Goal: Task Accomplishment & Management: Use online tool/utility

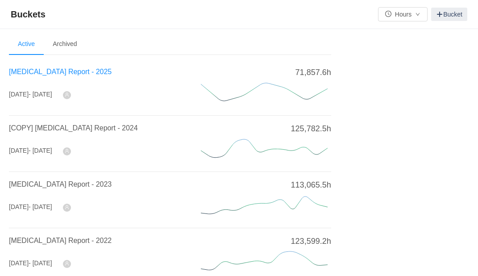
click at [52, 71] on span "[MEDICAL_DATA] Report - 2025" at bounding box center [60, 72] width 103 height 8
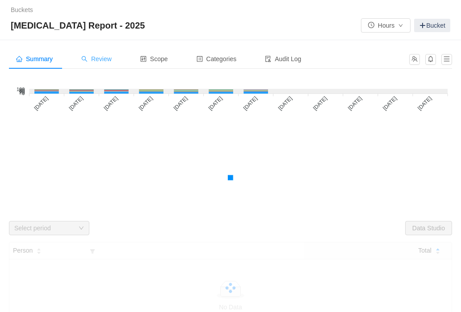
click at [101, 59] on span "Review" at bounding box center [96, 58] width 30 height 7
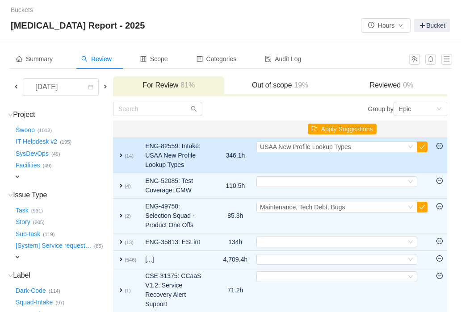
click at [120, 159] on span "expand" at bounding box center [120, 155] width 7 height 7
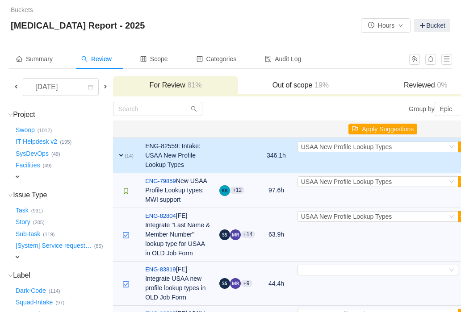
click at [121, 155] on span "expand" at bounding box center [120, 155] width 7 height 7
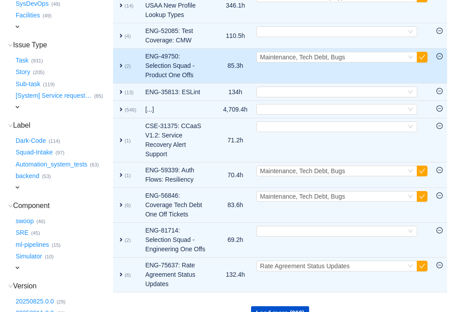
scroll to position [153, 0]
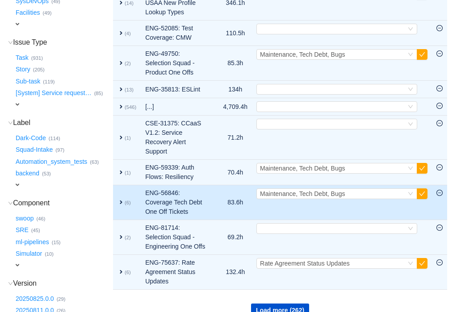
click at [122, 206] on span "expand" at bounding box center [120, 202] width 7 height 7
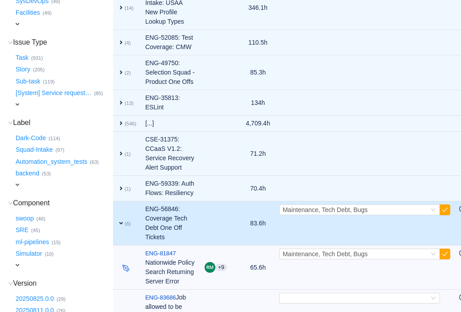
click at [123, 220] on span "expand" at bounding box center [120, 223] width 7 height 7
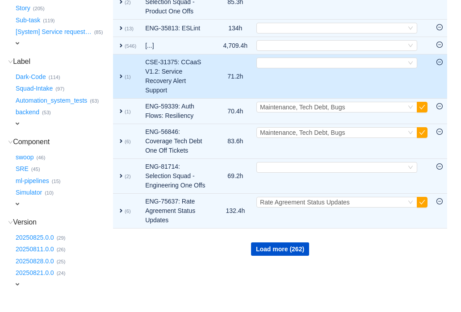
scroll to position [243, 0]
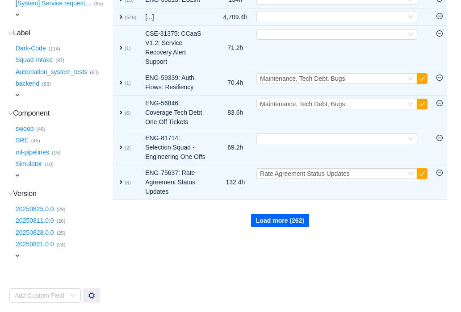
click at [283, 227] on button "Load more (262)" at bounding box center [280, 220] width 58 height 13
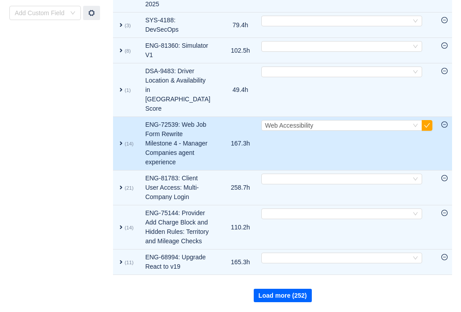
scroll to position [618, 0]
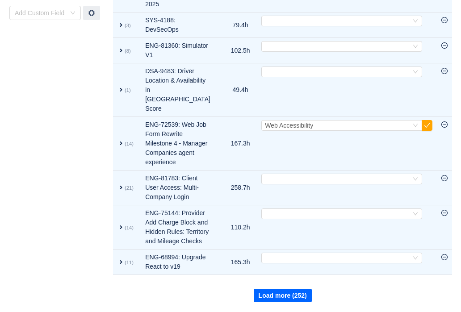
click at [289, 276] on button "Load more (252)" at bounding box center [283, 295] width 58 height 13
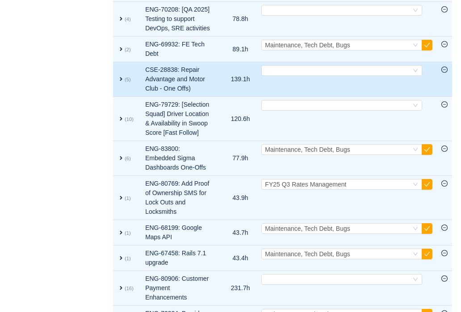
scroll to position [800, 0]
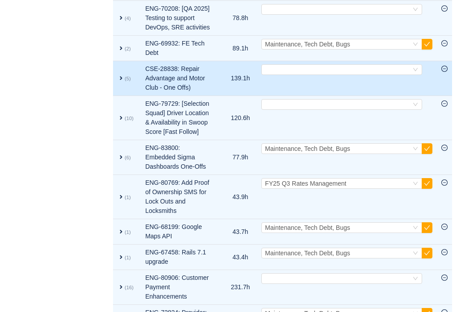
click at [119, 82] on span "expand" at bounding box center [120, 78] width 7 height 7
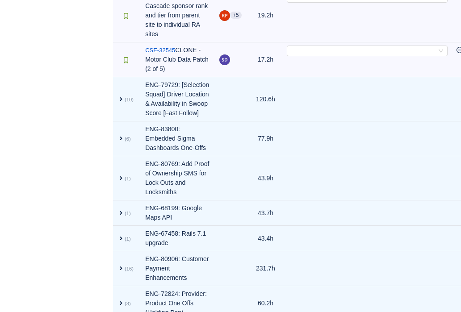
scroll to position [1002, 0]
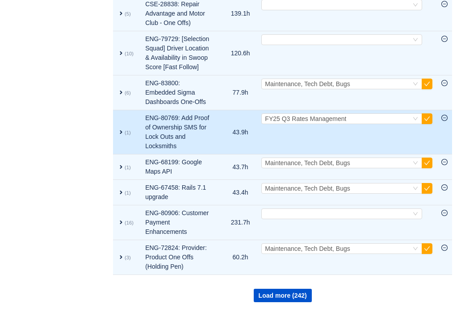
scroll to position [1022, 0]
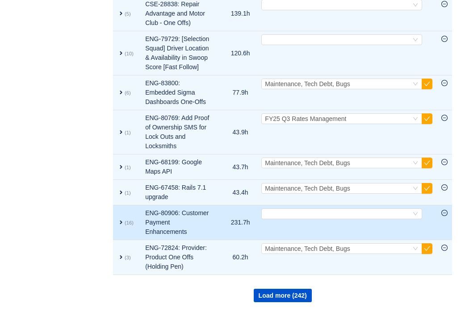
click at [121, 219] on span "expand" at bounding box center [120, 222] width 7 height 7
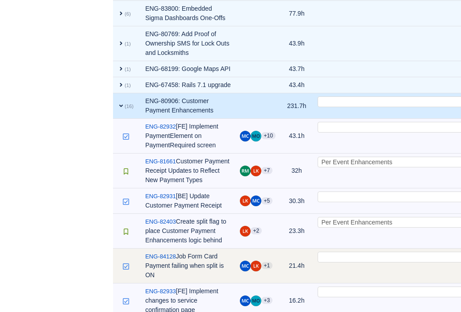
scroll to position [780, 0]
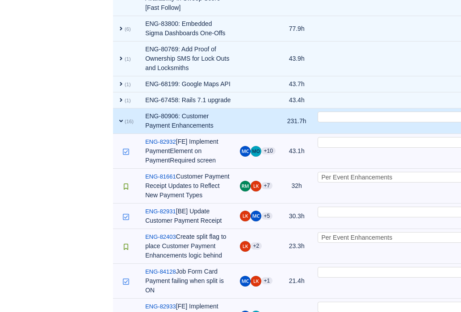
click at [126, 124] on small "(16)" at bounding box center [129, 121] width 9 height 5
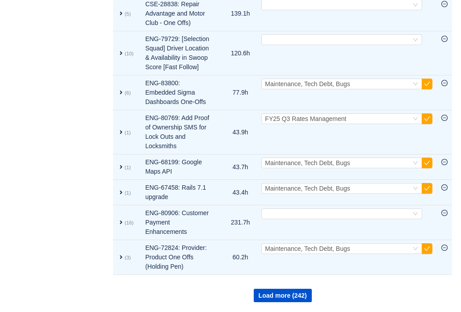
scroll to position [1022, 0]
click at [269, 276] on button "Load more (242)" at bounding box center [283, 295] width 58 height 13
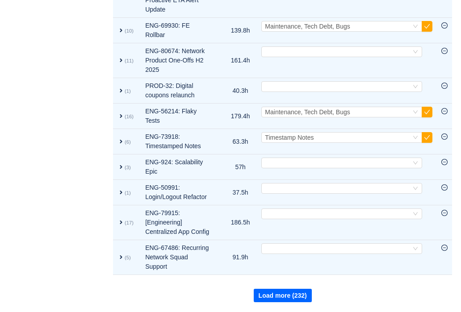
scroll to position [1361, 0]
click at [280, 276] on button "Load more (232)" at bounding box center [283, 295] width 58 height 13
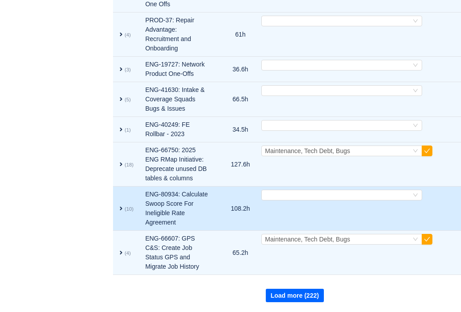
scroll to position [1813, 0]
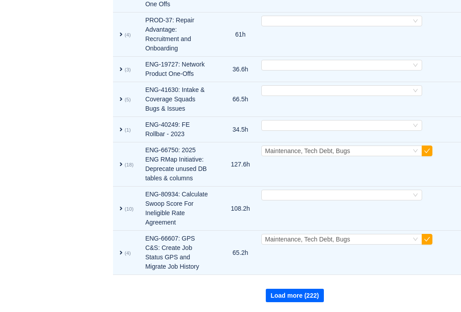
click at [275, 276] on button "Load more (222)" at bounding box center [295, 295] width 58 height 13
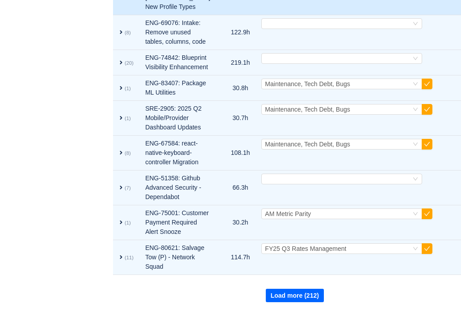
scroll to position [2246, 0]
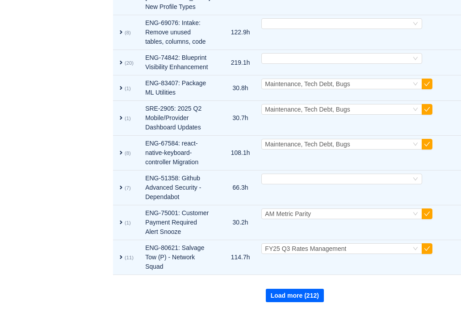
click at [268, 276] on button "Load more (212)" at bounding box center [295, 295] width 58 height 13
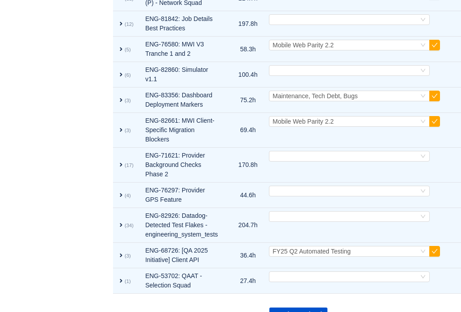
click at [294, 276] on button "Load more (202)" at bounding box center [298, 314] width 58 height 13
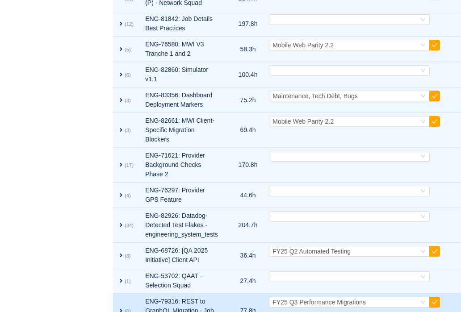
scroll to position [2313, 0]
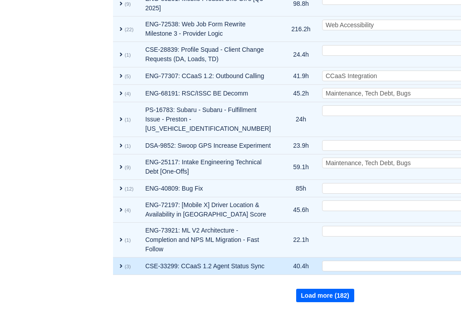
drag, startPoint x: 284, startPoint y: 293, endPoint x: 234, endPoint y: 261, distance: 59.2
click at [296, 276] on button "Load more (182)" at bounding box center [325, 295] width 58 height 13
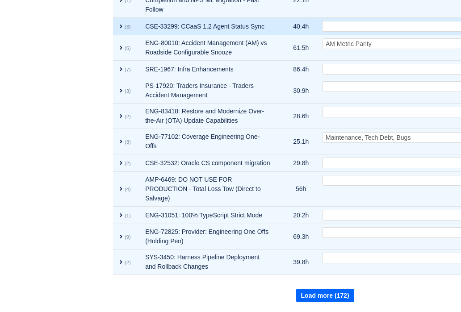
scroll to position [2964, 0]
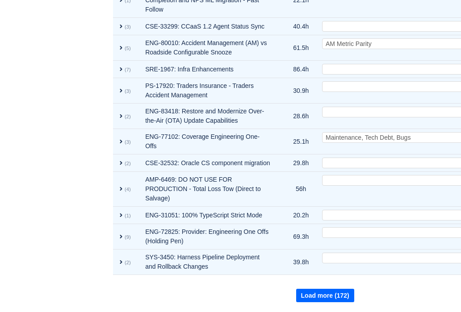
click at [296, 276] on button "Load more (172)" at bounding box center [325, 295] width 58 height 13
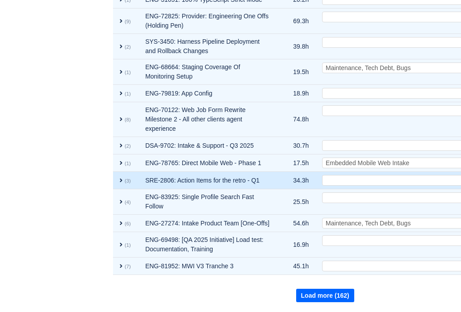
scroll to position [3248, 0]
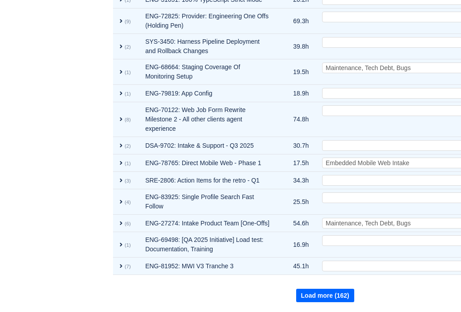
click at [296, 276] on button "Load more (162)" at bounding box center [325, 295] width 58 height 13
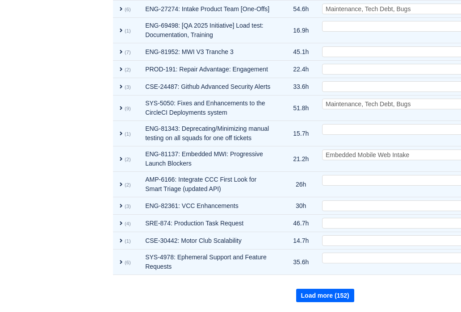
scroll to position [3568, 0]
click at [298, 276] on button "Load more (152)" at bounding box center [325, 295] width 58 height 13
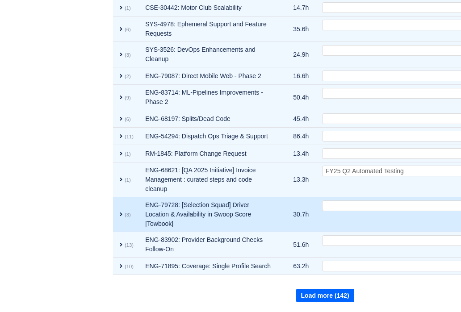
scroll to position [3879, 0]
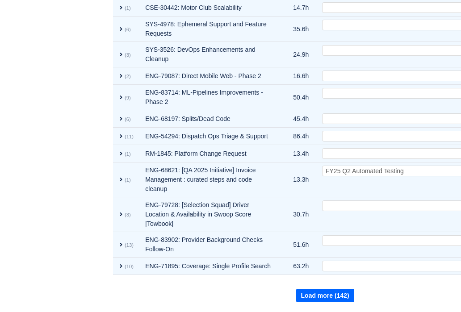
click at [296, 276] on button "Load more (142)" at bounding box center [325, 295] width 58 height 13
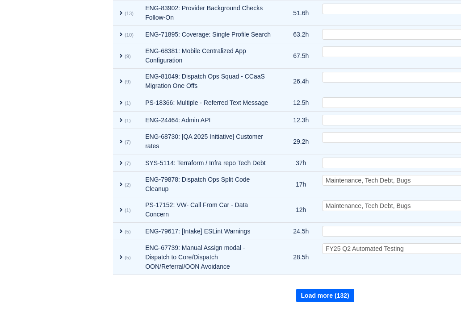
scroll to position [4173, 0]
click at [296, 276] on button "Load more (132)" at bounding box center [325, 295] width 58 height 13
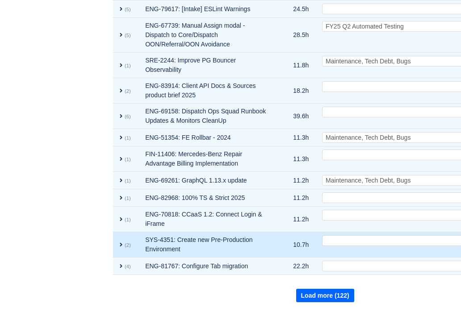
scroll to position [4474, 0]
drag, startPoint x: 300, startPoint y: 294, endPoint x: 209, endPoint y: 229, distance: 112.0
click at [300, 276] on button "Load more (122)" at bounding box center [325, 295] width 58 height 13
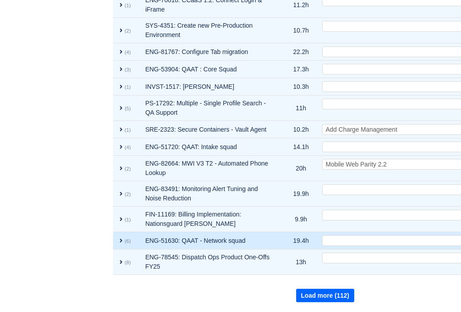
scroll to position [4766, 0]
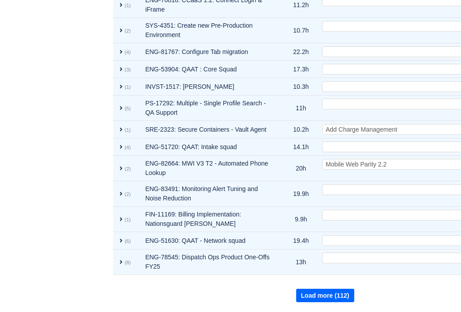
click at [296, 276] on button "Load more (112)" at bounding box center [325, 295] width 58 height 13
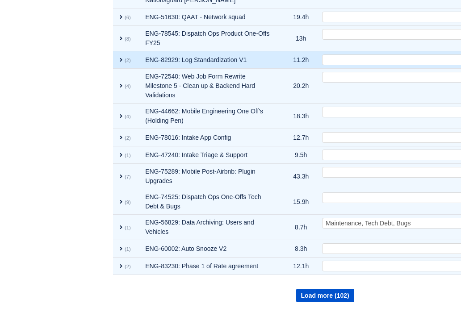
click at [318, 69] on td "Select Out of scope" at bounding box center [420, 59] width 204 height 17
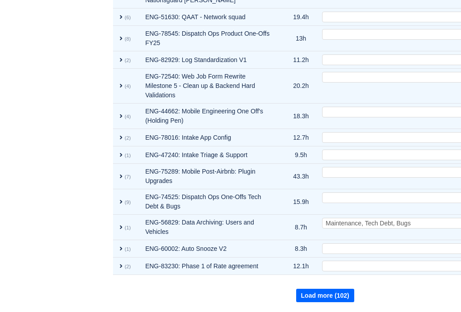
click at [306, 276] on button "Load more (102)" at bounding box center [325, 295] width 58 height 13
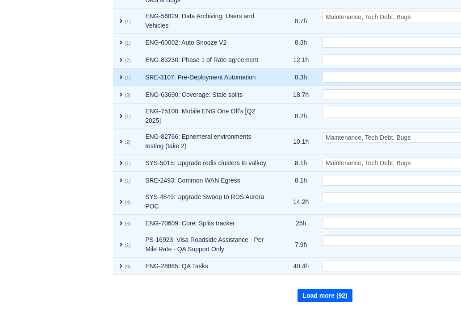
scroll to position [5343, 0]
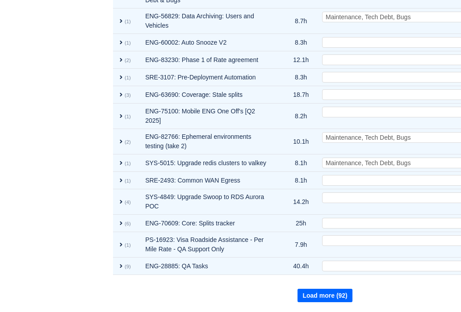
click at [298, 276] on button "Load more (92)" at bounding box center [324, 295] width 54 height 13
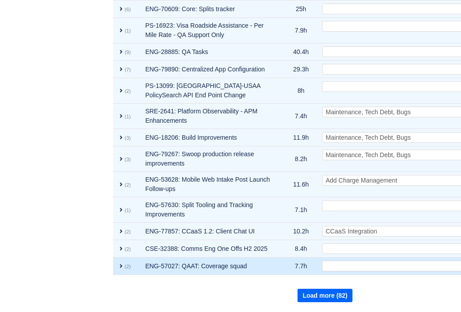
scroll to position [5644, 0]
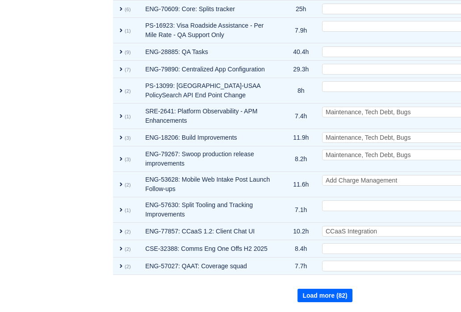
click at [297, 276] on button "Load more (82)" at bounding box center [324, 295] width 54 height 13
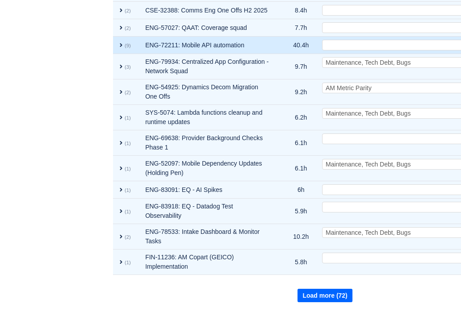
scroll to position [5964, 0]
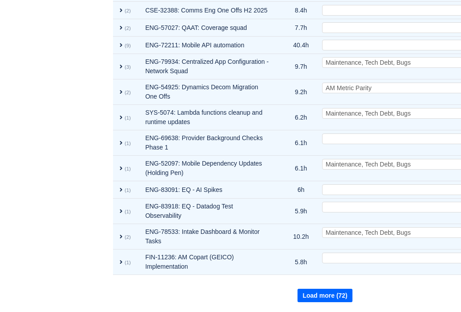
click at [297, 276] on button "Load more (72)" at bounding box center [324, 295] width 54 height 13
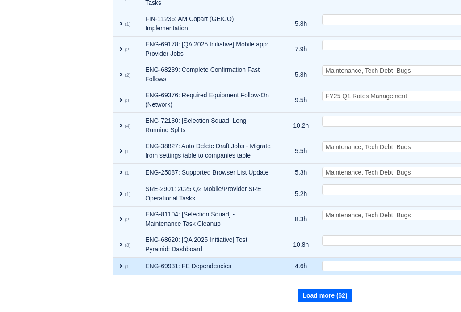
scroll to position [6294, 0]
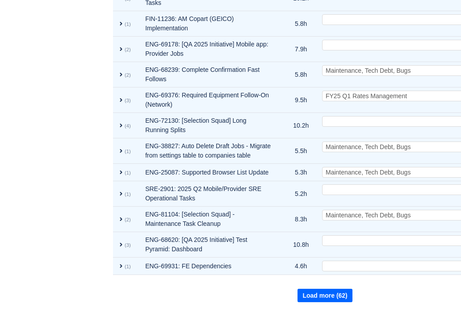
click at [303, 276] on button "Load more (62)" at bounding box center [324, 295] width 54 height 13
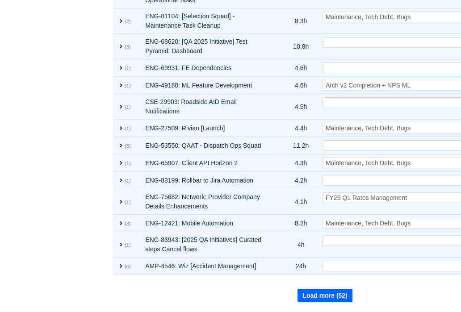
scroll to position [6567, 0]
click at [297, 276] on button "Load more (52)" at bounding box center [324, 295] width 54 height 13
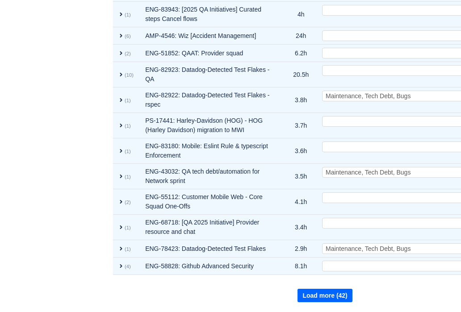
scroll to position [6888, 0]
click at [297, 276] on button "Load more (42)" at bounding box center [324, 295] width 54 height 13
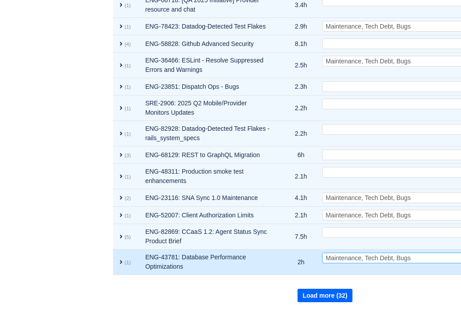
scroll to position [7189, 0]
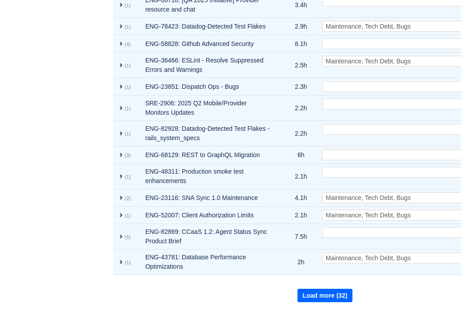
click at [297, 276] on button "Load more (32)" at bounding box center [324, 295] width 54 height 13
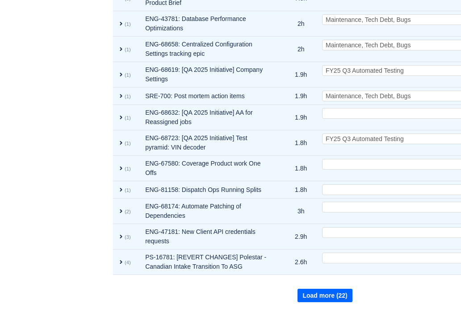
scroll to position [7500, 0]
click at [297, 276] on button "Load more (22)" at bounding box center [324, 295] width 54 height 13
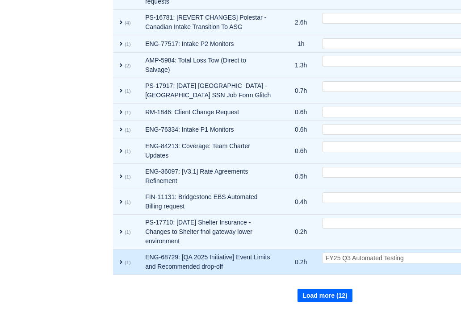
scroll to position [7811, 0]
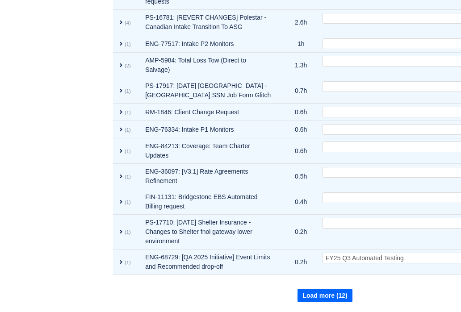
click at [297, 276] on button "Load more (12)" at bounding box center [324, 295] width 54 height 13
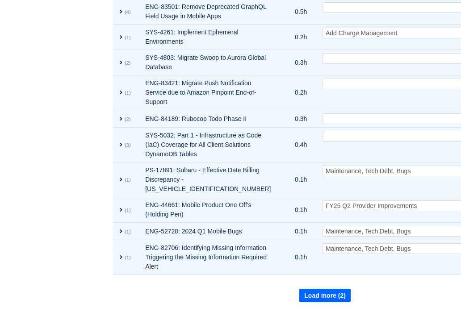
scroll to position [8187, 0]
click at [299, 276] on button "Load more (2)" at bounding box center [324, 295] width 51 height 13
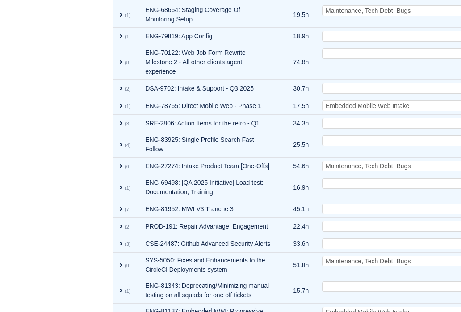
scroll to position [3273, 0]
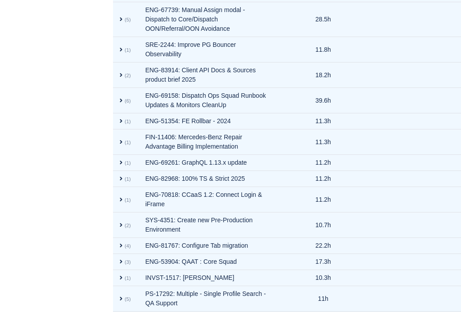
scroll to position [3336, 30]
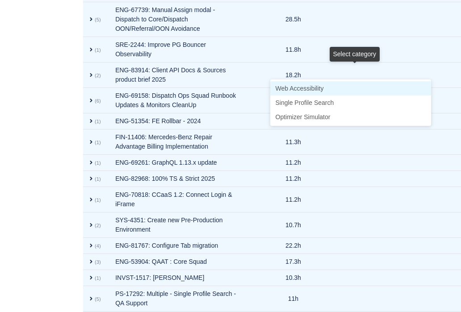
type input "sing"
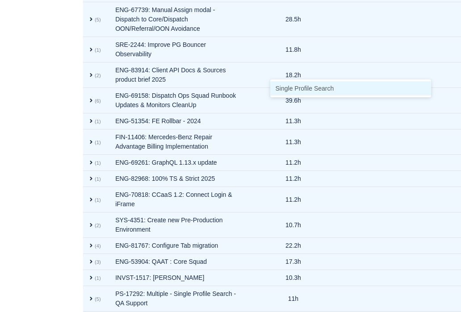
click at [343, 88] on li "Single Profile Search" at bounding box center [350, 88] width 161 height 14
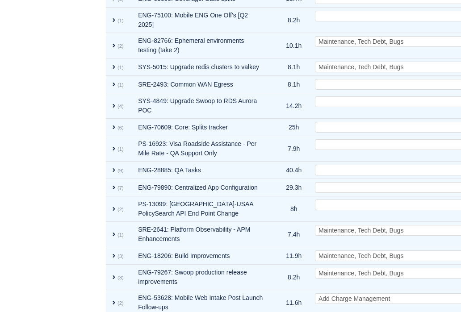
scroll to position [4550, 7]
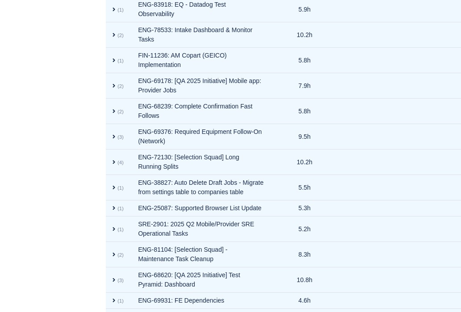
scroll to position [4537, 7]
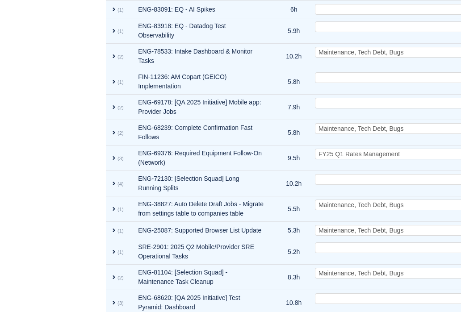
scroll to position [4550, 7]
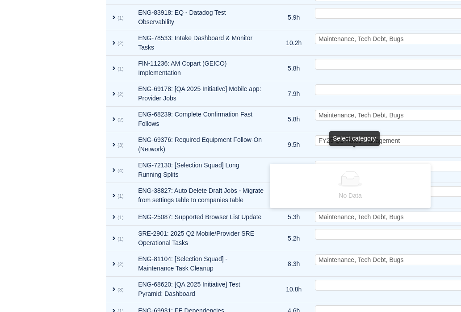
type input "s"
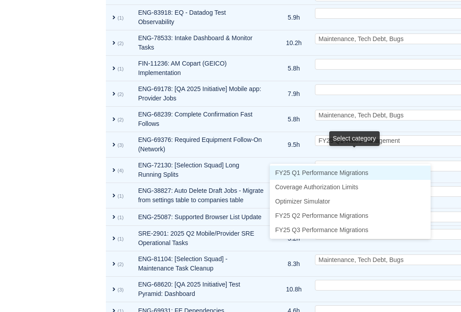
type input "mig"
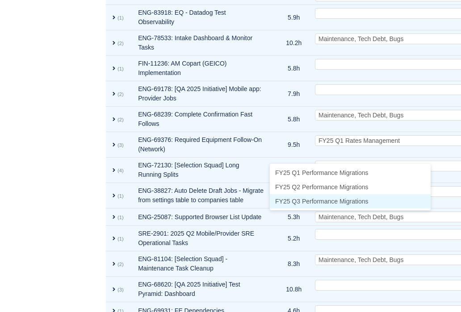
click at [331, 201] on span "FY25 Q3 Performance Migrations" at bounding box center [321, 201] width 93 height 7
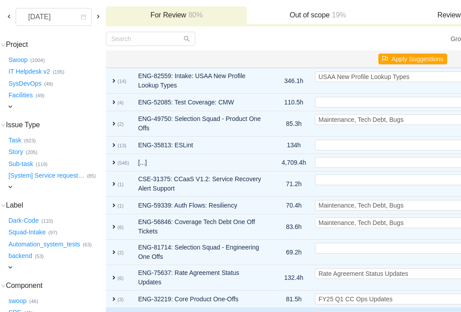
scroll to position [0, 7]
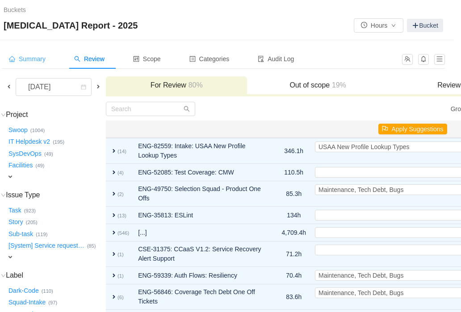
click at [28, 60] on span "Summary" at bounding box center [27, 58] width 37 height 7
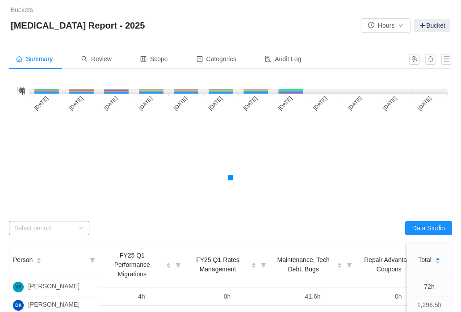
click at [68, 232] on div "Select period" at bounding box center [44, 228] width 60 height 9
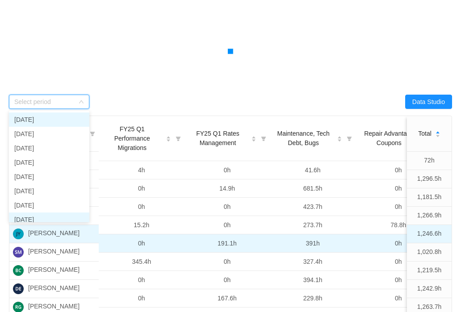
scroll to position [4, 0]
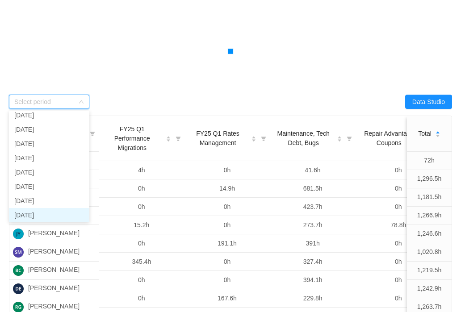
click at [54, 213] on li "[DATE]" at bounding box center [49, 215] width 80 height 14
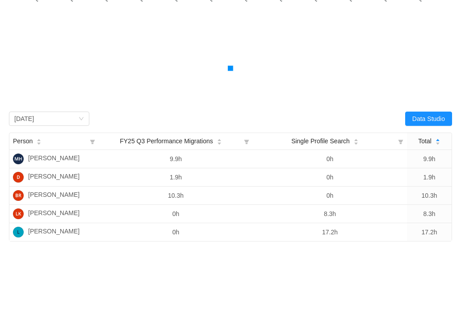
scroll to position [109, 0]
